Goal: Information Seeking & Learning: Learn about a topic

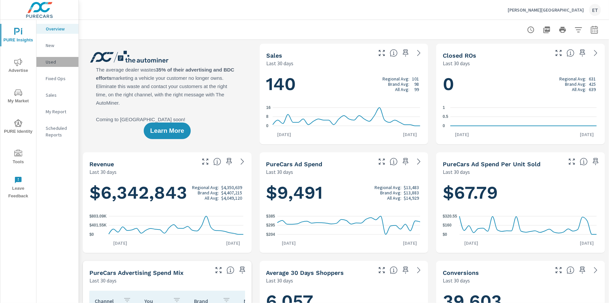
click at [48, 64] on p "Used" at bounding box center [59, 62] width 27 height 7
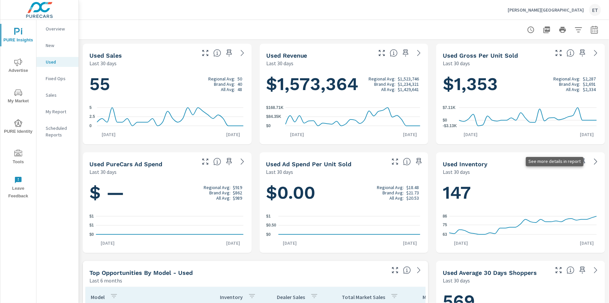
click at [592, 158] on icon at bounding box center [596, 162] width 8 height 8
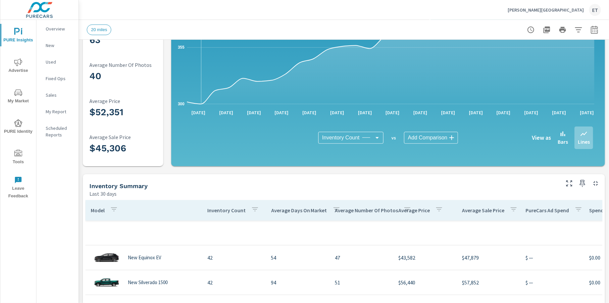
scroll to position [99, 0]
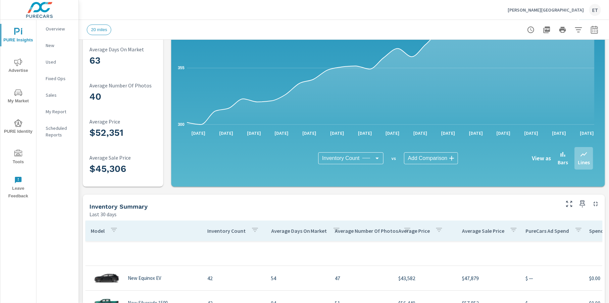
scroll to position [33, 0]
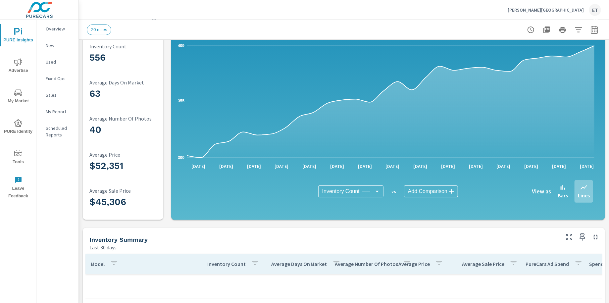
drag, startPoint x: 455, startPoint y: 300, endPoint x: 543, endPoint y: 296, distance: 87.5
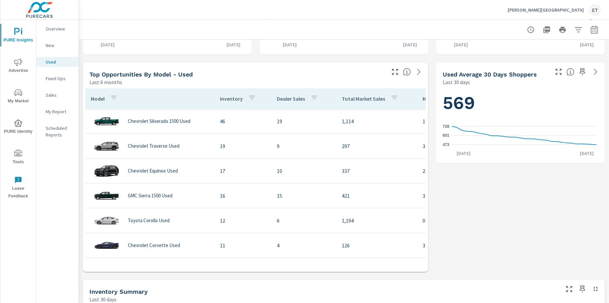
scroll to position [199, 0]
